Goal: Task Accomplishment & Management: Complete application form

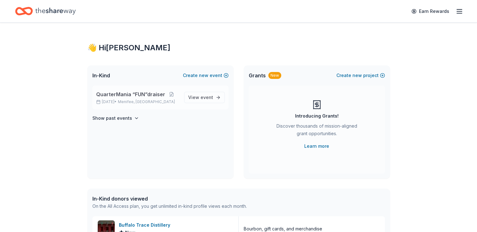
click at [118, 93] on span "QuarterMania “FUN”draiser" at bounding box center [130, 95] width 69 height 8
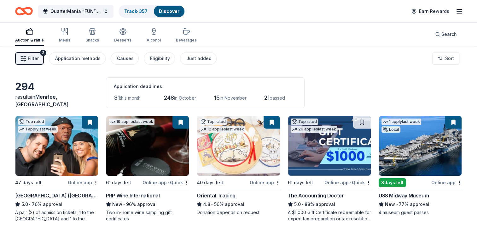
click at [29, 56] on span "Filter" at bounding box center [33, 59] width 11 height 8
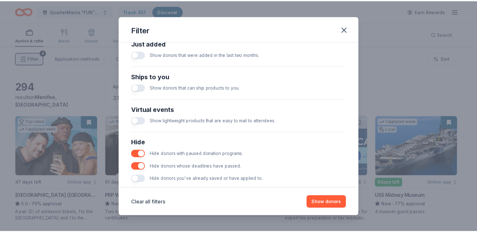
scroll to position [267, 0]
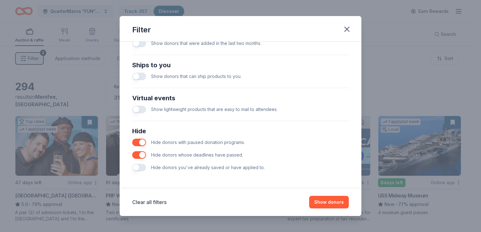
click at [234, 169] on span "Hide donors you've already saved or have applied to." at bounding box center [208, 167] width 114 height 5
click at [142, 167] on button "button" at bounding box center [139, 168] width 14 height 8
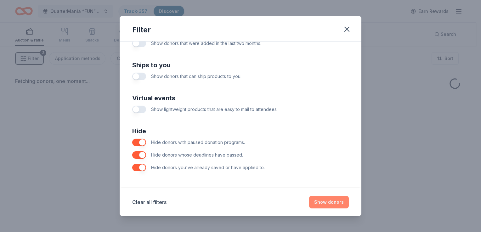
click at [329, 201] on button "Show donors" at bounding box center [329, 202] width 40 height 13
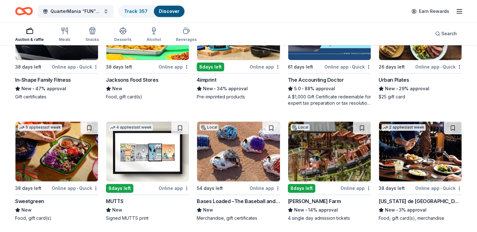
scroll to position [157, 0]
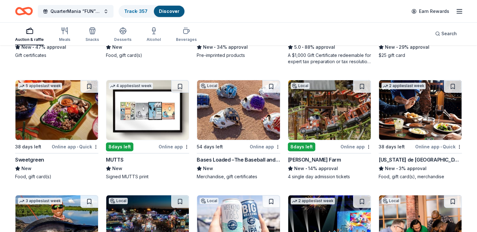
click at [346, 126] on img at bounding box center [329, 110] width 83 height 60
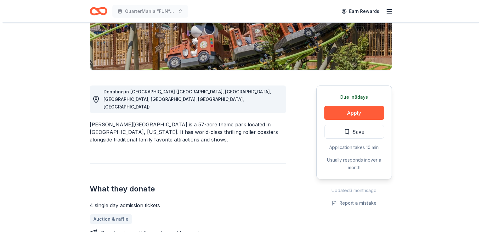
scroll to position [126, 0]
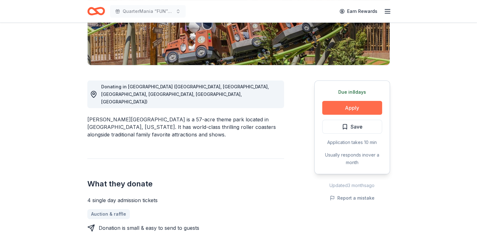
click at [347, 107] on button "Apply" at bounding box center [352, 108] width 60 height 14
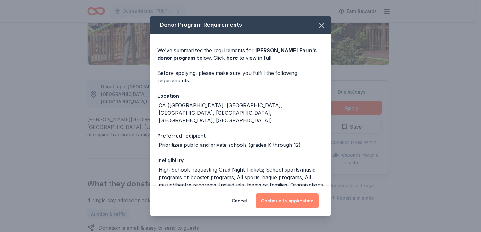
click at [282, 203] on button "Continue to application" at bounding box center [287, 201] width 63 height 15
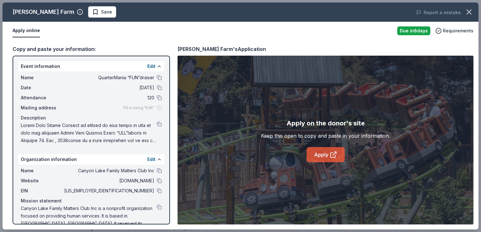
click at [324, 154] on link "Apply" at bounding box center [326, 154] width 38 height 15
